Goal: Information Seeking & Learning: Learn about a topic

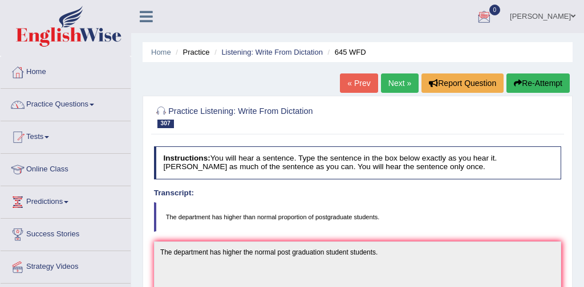
click at [71, 104] on link "Practice Questions" at bounding box center [66, 103] width 130 height 29
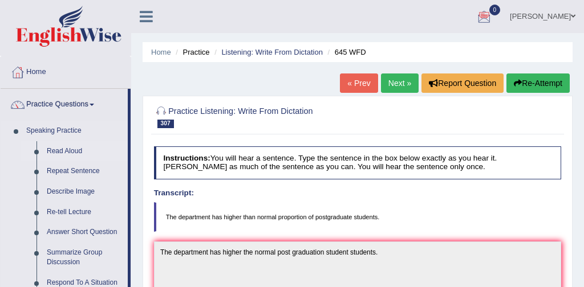
click at [79, 153] on link "Read Aloud" at bounding box center [85, 151] width 86 height 21
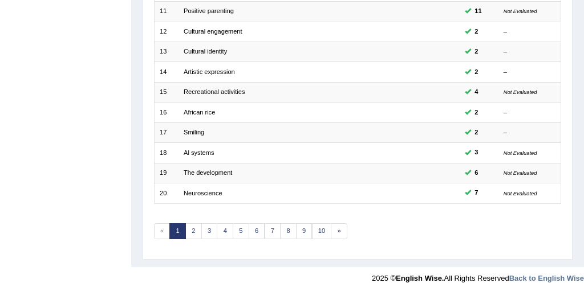
scroll to position [370, 0]
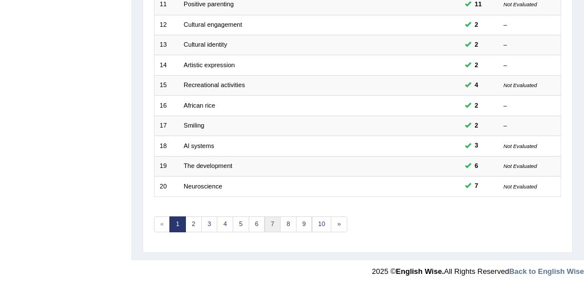
click at [270, 222] on link "7" at bounding box center [273, 225] width 17 height 16
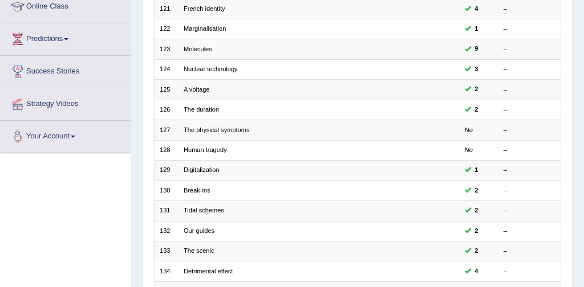
scroll to position [163, 0]
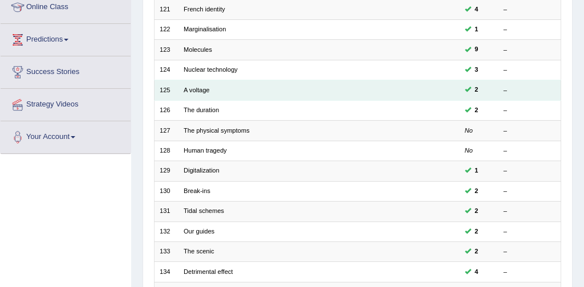
click at [211, 92] on td "A voltage" at bounding box center [283, 90] width 208 height 20
click at [195, 89] on link "A voltage" at bounding box center [197, 90] width 26 height 7
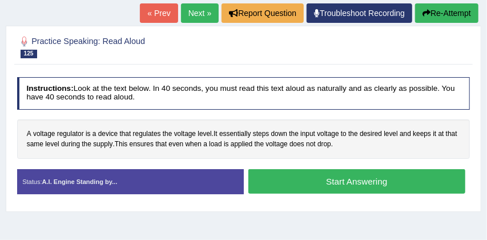
scroll to position [129, 0]
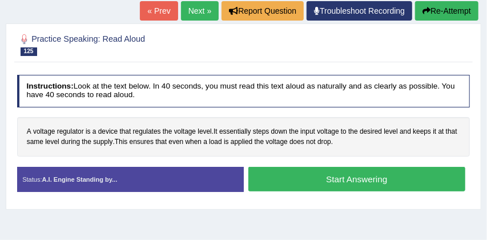
click at [322, 176] on button "Start Answering" at bounding box center [356, 179] width 217 height 25
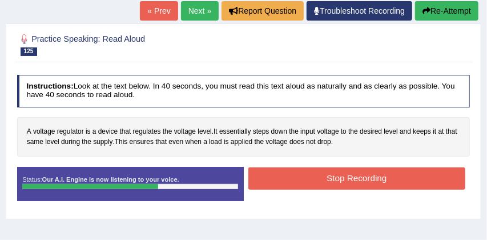
click at [350, 174] on button "Stop Recording" at bounding box center [356, 178] width 217 height 22
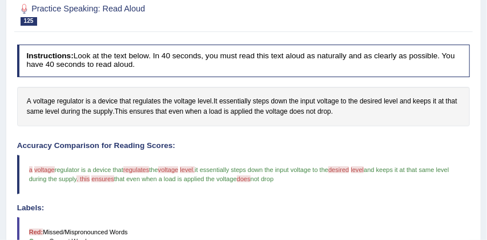
scroll to position [159, 0]
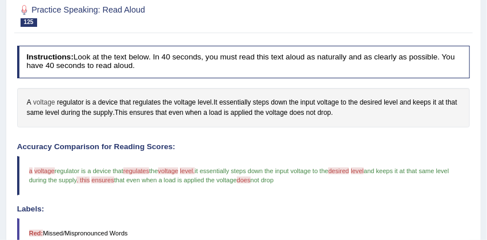
click at [45, 103] on span "voltage" at bounding box center [44, 103] width 22 height 10
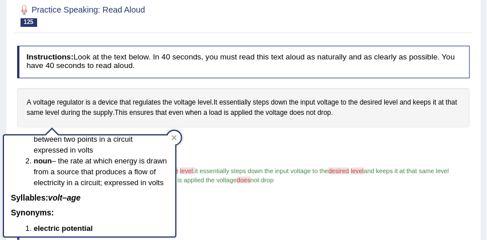
scroll to position [73, 0]
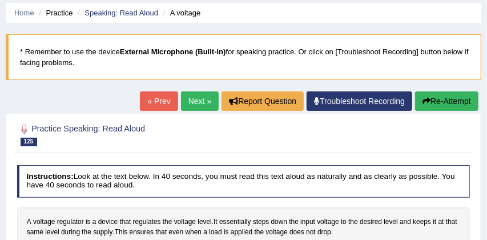
scroll to position [38, 0]
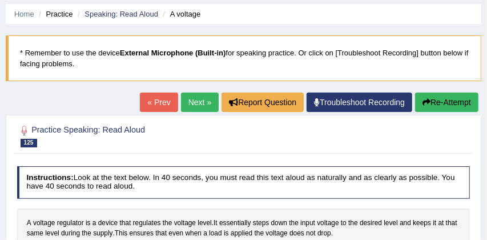
click at [440, 98] on button "Re-Attempt" at bounding box center [446, 101] width 63 height 19
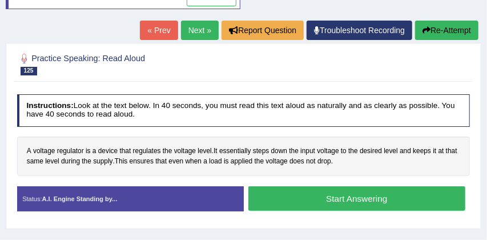
click at [319, 193] on button "Start Answering" at bounding box center [356, 198] width 217 height 25
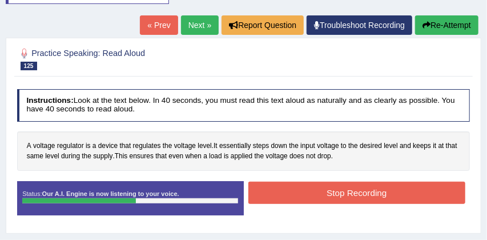
click at [341, 193] on button "Stop Recording" at bounding box center [356, 192] width 217 height 22
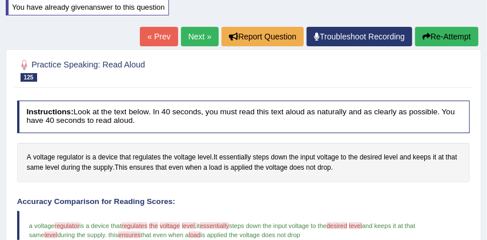
scroll to position [127, 0]
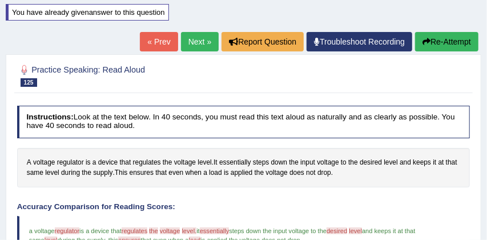
click at [443, 43] on button "Re-Attempt" at bounding box center [446, 41] width 63 height 19
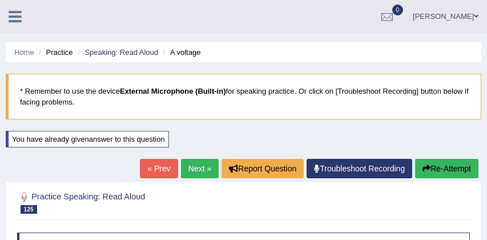
scroll to position [167, 0]
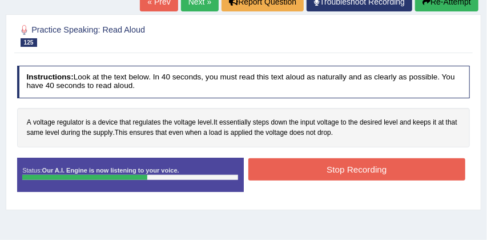
click at [393, 167] on button "Stop Recording" at bounding box center [356, 169] width 217 height 22
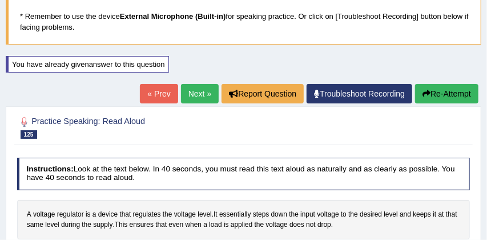
scroll to position [70, 0]
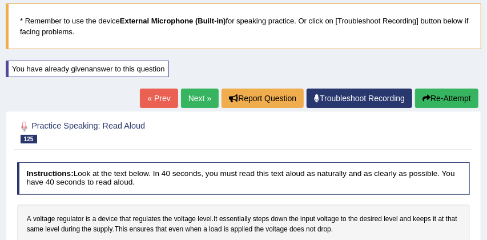
click at [184, 96] on link "Next »" at bounding box center [200, 97] width 38 height 19
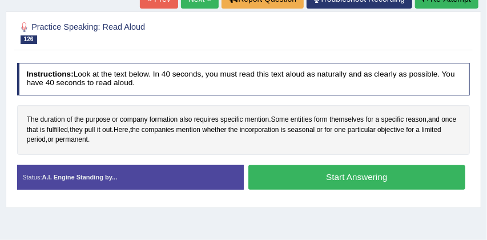
scroll to position [147, 0]
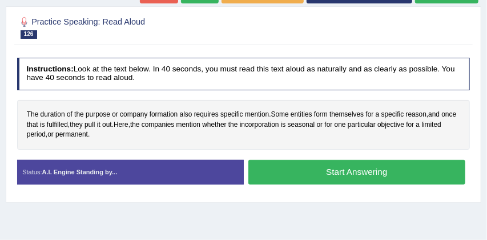
click at [346, 173] on button "Start Answering" at bounding box center [356, 172] width 217 height 25
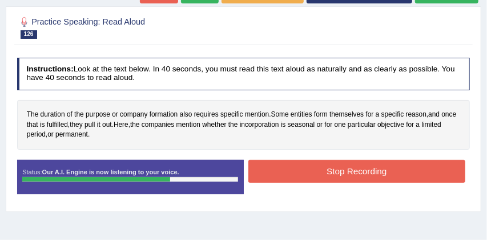
click at [346, 173] on button "Stop Recording" at bounding box center [356, 171] width 217 height 22
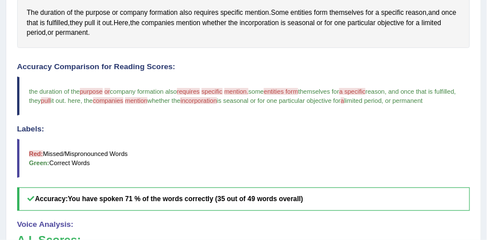
scroll to position [245, 0]
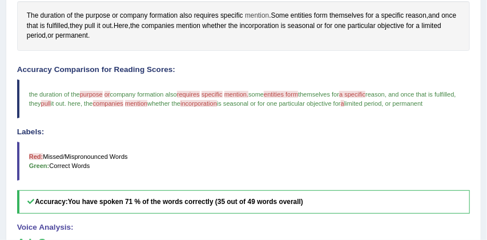
click at [262, 16] on span "mention" at bounding box center [257, 16] width 24 height 10
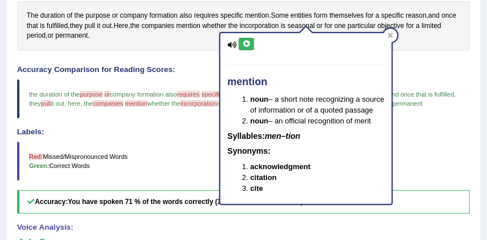
click at [420, 151] on blockquote "Red: Missed/Mispronounced Words Green: Correct Words" at bounding box center [243, 160] width 453 height 39
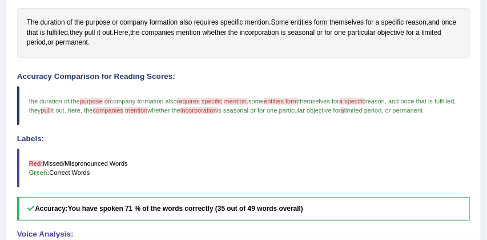
scroll to position [237, 0]
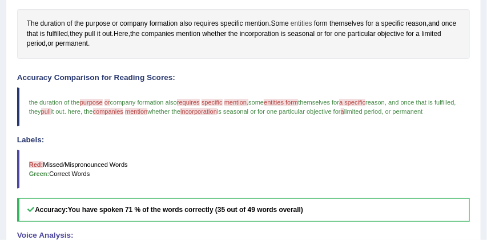
click at [307, 24] on span "entities" at bounding box center [301, 24] width 22 height 10
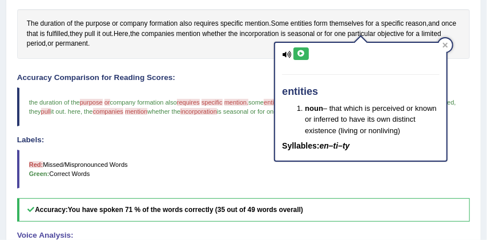
click at [409, 183] on blockquote "Red: Missed/Mispronounced Words Green: Correct Words" at bounding box center [243, 168] width 453 height 39
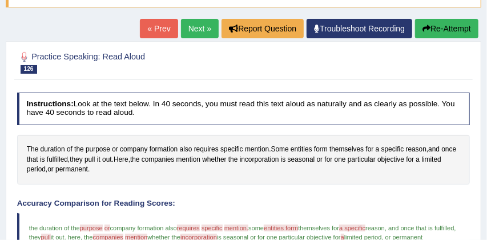
scroll to position [111, 0]
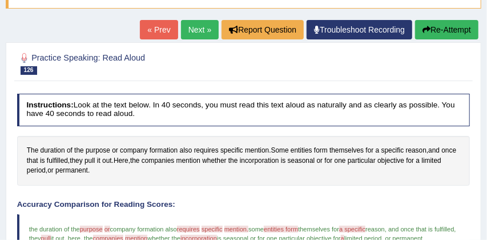
click at [455, 31] on button "Re-Attempt" at bounding box center [446, 29] width 63 height 19
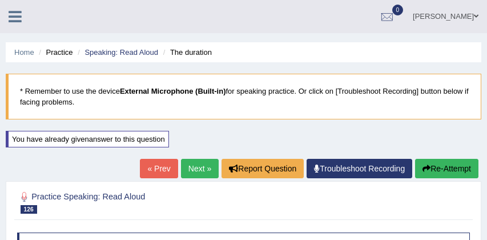
scroll to position [161, 0]
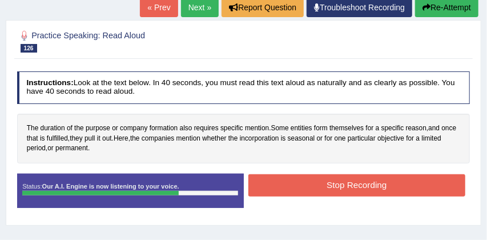
click at [380, 184] on button "Stop Recording" at bounding box center [356, 185] width 217 height 22
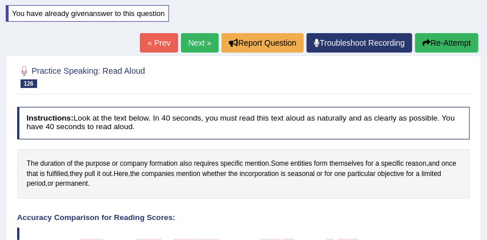
scroll to position [118, 0]
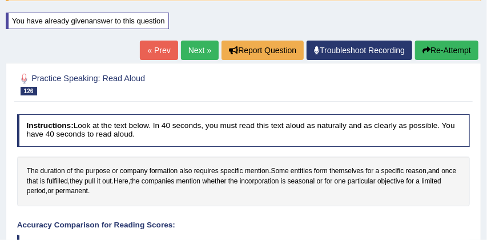
click at [453, 45] on button "Re-Attempt" at bounding box center [446, 49] width 63 height 19
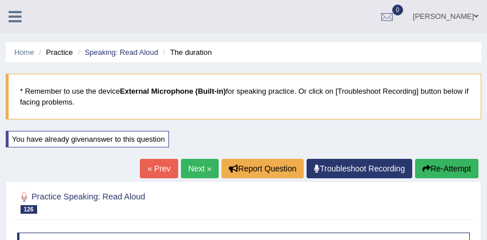
scroll to position [161, 0]
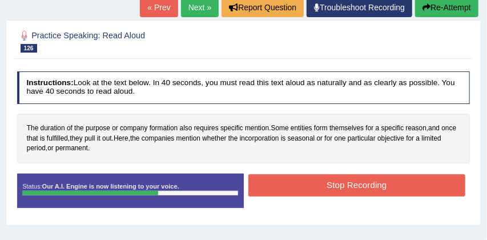
click at [332, 186] on button "Stop Recording" at bounding box center [356, 185] width 217 height 22
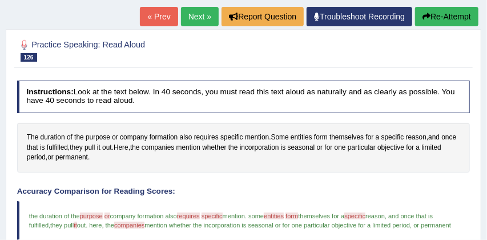
scroll to position [149, 0]
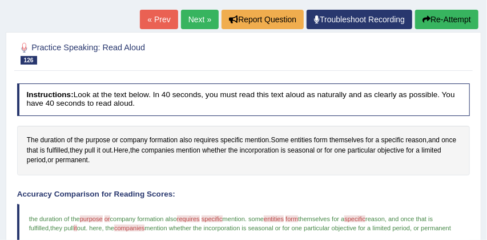
click at [446, 18] on button "Re-Attempt" at bounding box center [446, 19] width 63 height 19
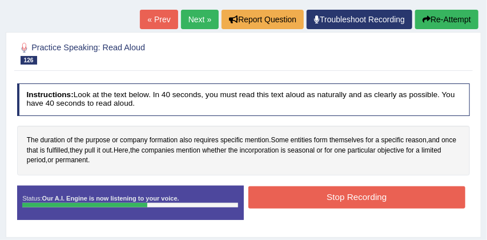
click at [325, 192] on button "Stop Recording" at bounding box center [356, 197] width 217 height 22
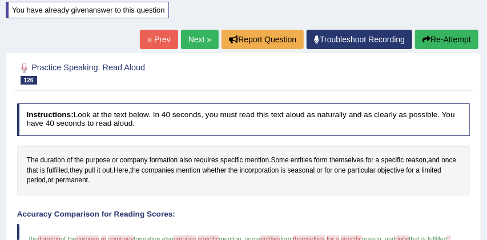
scroll to position [122, 0]
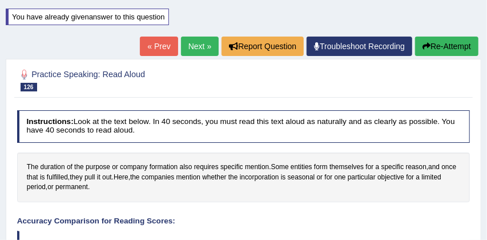
click at [196, 44] on link "Next »" at bounding box center [200, 46] width 38 height 19
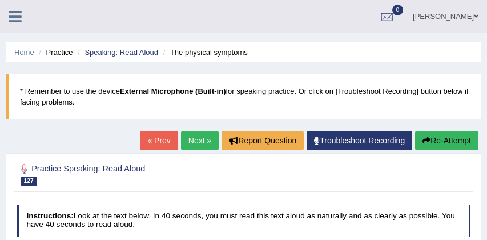
scroll to position [124, 0]
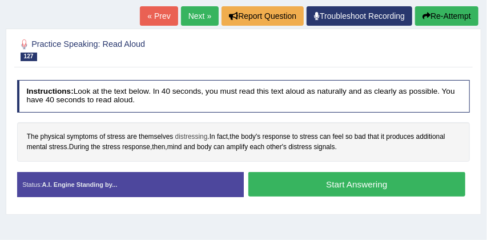
click at [189, 138] on span "distressing" at bounding box center [191, 137] width 33 height 10
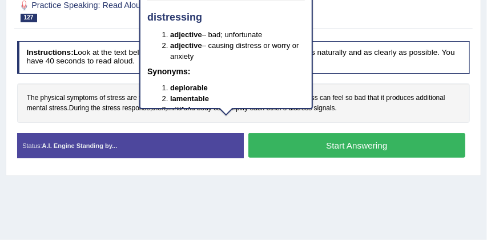
scroll to position [168, 0]
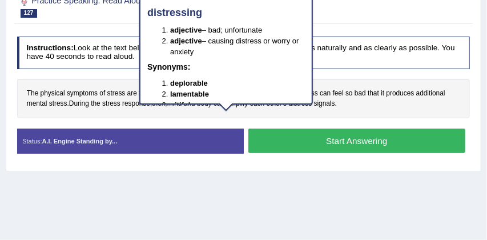
click at [344, 119] on div "Instructions: Look at the text below. In 40 seconds, you must read this text al…" at bounding box center [242, 98] width 457 height 135
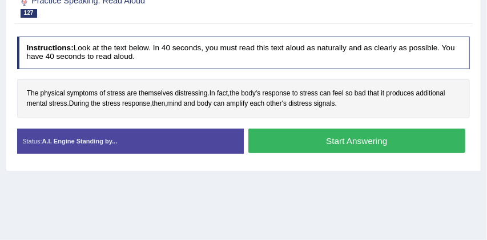
click at [385, 140] on button "Start Answering" at bounding box center [356, 140] width 217 height 25
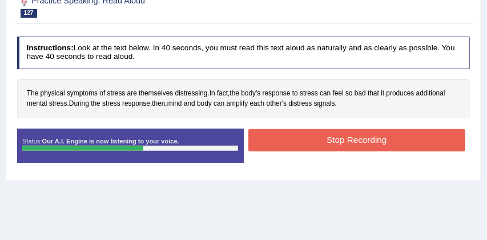
click at [385, 140] on button "Stop Recording" at bounding box center [356, 140] width 217 height 22
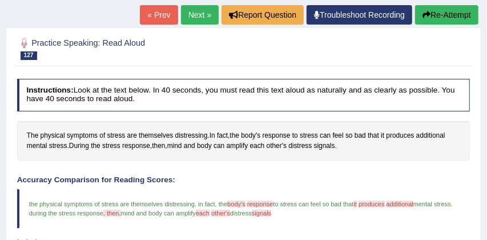
scroll to position [121, 0]
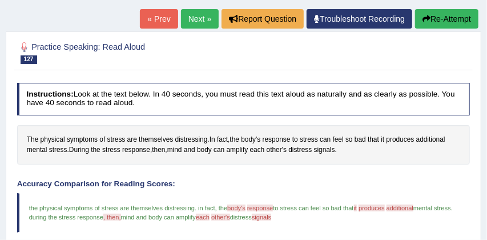
click at [441, 16] on button "Re-Attempt" at bounding box center [446, 18] width 63 height 19
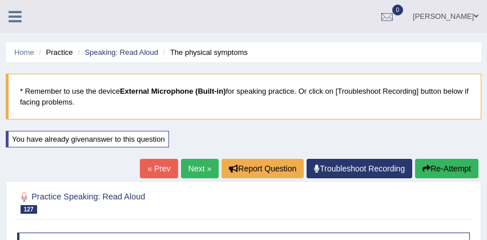
scroll to position [121, 0]
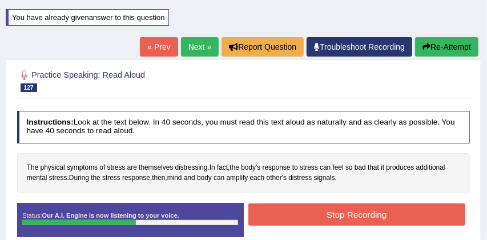
click at [325, 212] on button "Stop Recording" at bounding box center [356, 214] width 217 height 22
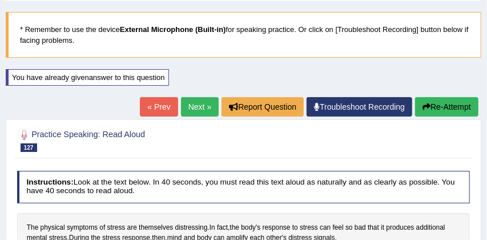
scroll to position [59, 0]
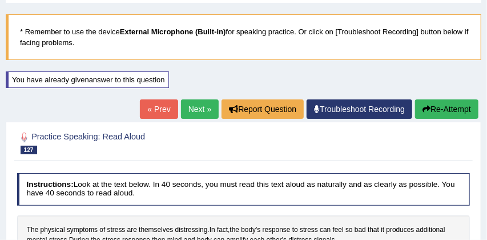
click at [447, 106] on button "Re-Attempt" at bounding box center [446, 108] width 63 height 19
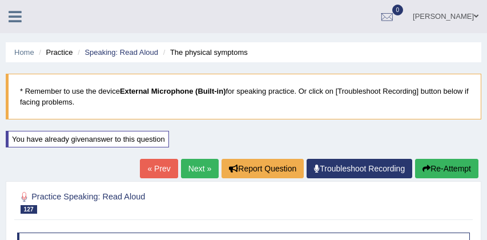
scroll to position [135, 0]
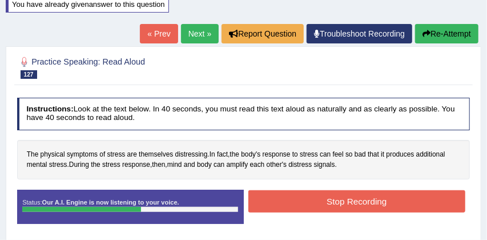
click at [351, 200] on button "Stop Recording" at bounding box center [356, 201] width 217 height 22
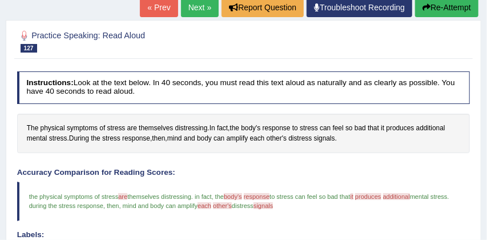
scroll to position [151, 0]
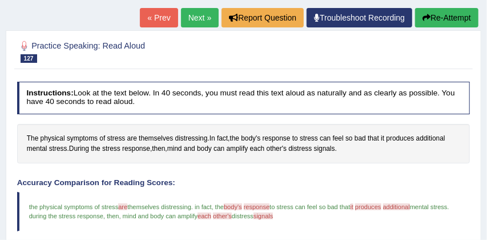
click at [449, 14] on button "Re-Attempt" at bounding box center [446, 17] width 63 height 19
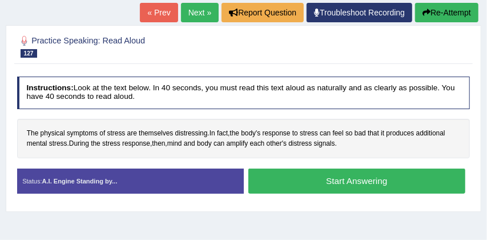
scroll to position [156, 0]
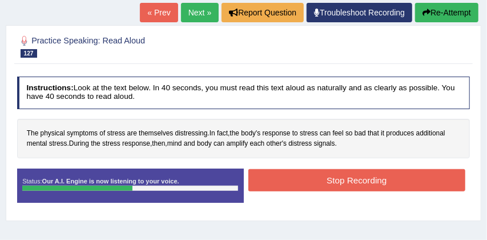
click at [351, 179] on button "Stop Recording" at bounding box center [356, 180] width 217 height 22
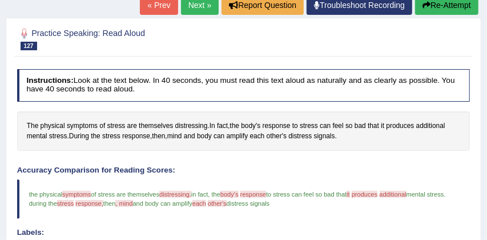
scroll to position [162, 0]
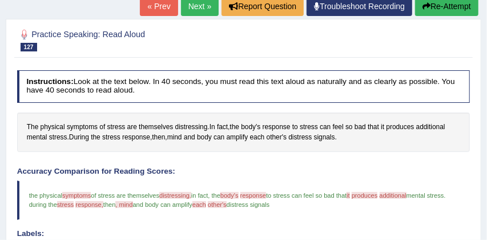
click at [444, 7] on button "Re-Attempt" at bounding box center [446, 6] width 63 height 19
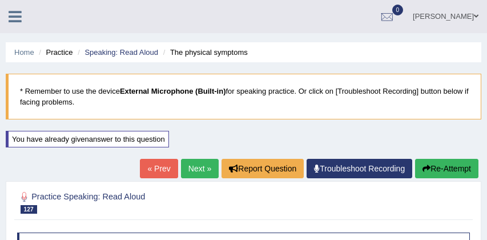
scroll to position [162, 0]
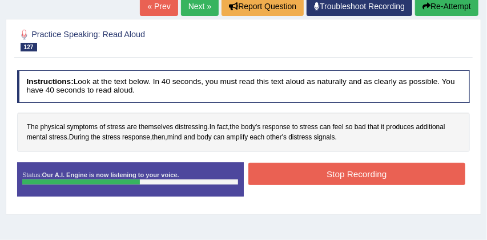
click at [367, 175] on button "Stop Recording" at bounding box center [356, 174] width 217 height 22
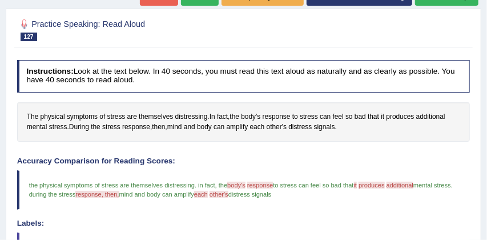
scroll to position [144, 0]
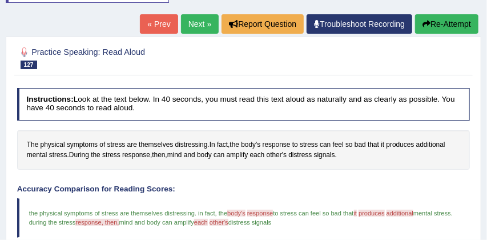
click at [441, 24] on button "Re-Attempt" at bounding box center [446, 23] width 63 height 19
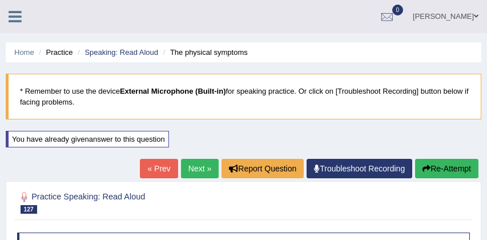
scroll to position [144, 0]
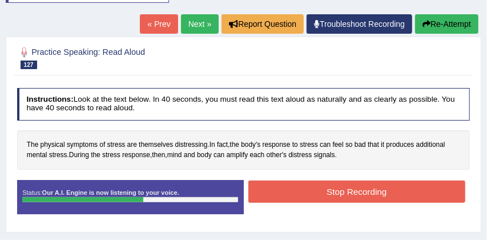
click at [358, 195] on button "Stop Recording" at bounding box center [356, 191] width 217 height 22
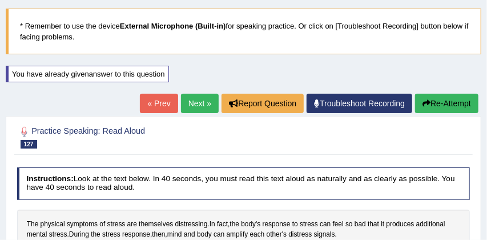
scroll to position [52, 0]
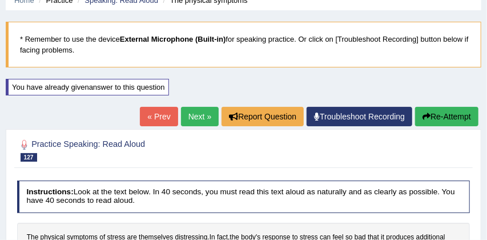
click at [195, 118] on link "Next »" at bounding box center [200, 116] width 38 height 19
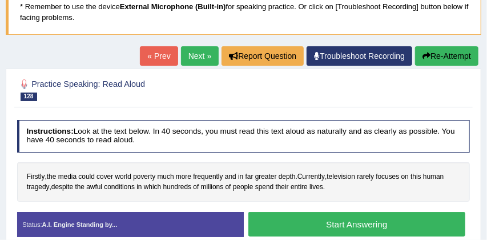
scroll to position [104, 0]
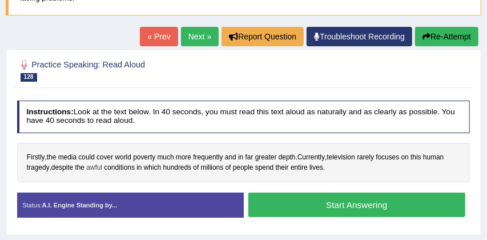
click at [101, 167] on span "awful" at bounding box center [94, 168] width 16 height 10
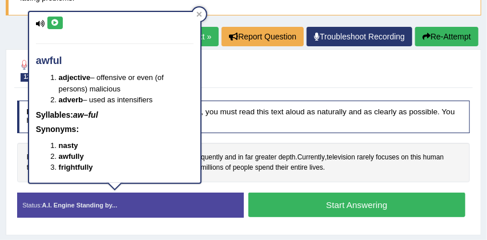
click at [307, 182] on div "Instructions: Look at the text below. In 40 seconds, you must read this text al…" at bounding box center [242, 162] width 457 height 135
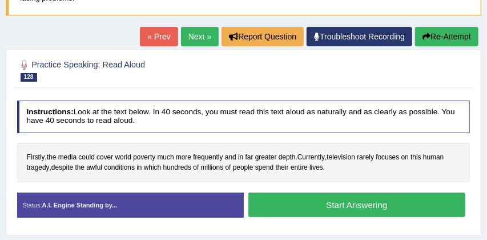
click at [362, 205] on button "Start Answering" at bounding box center [356, 204] width 217 height 25
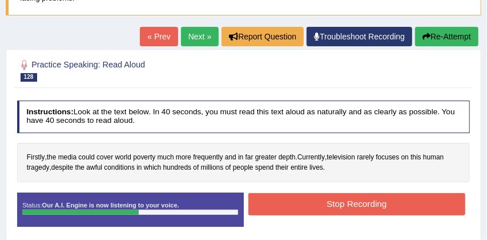
click at [360, 203] on button "Stop Recording" at bounding box center [356, 204] width 217 height 22
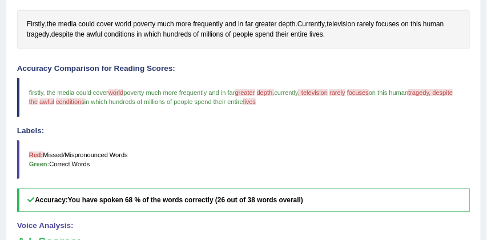
scroll to position [236, 0]
